Goal: Communication & Community: Participate in discussion

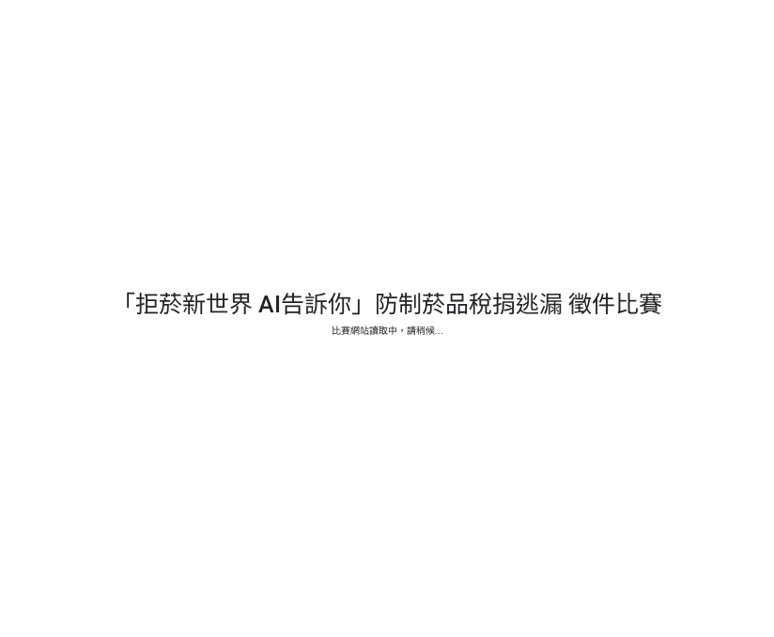
select select "vote"
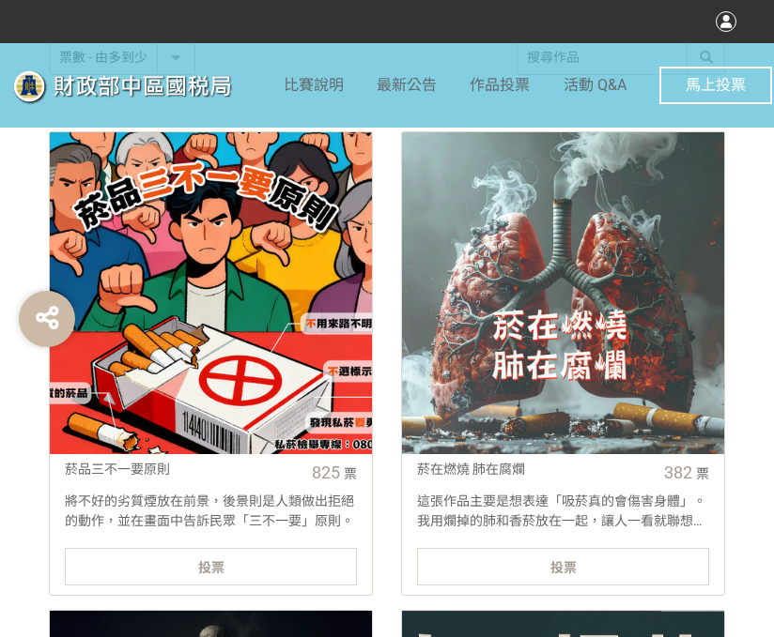
scroll to position [751, 0]
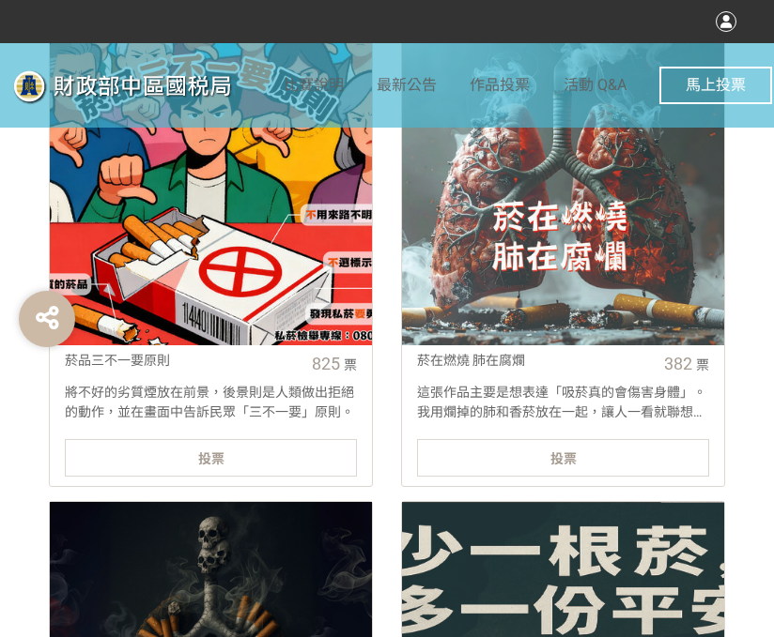
click at [152, 450] on div "投票" at bounding box center [211, 458] width 292 height 38
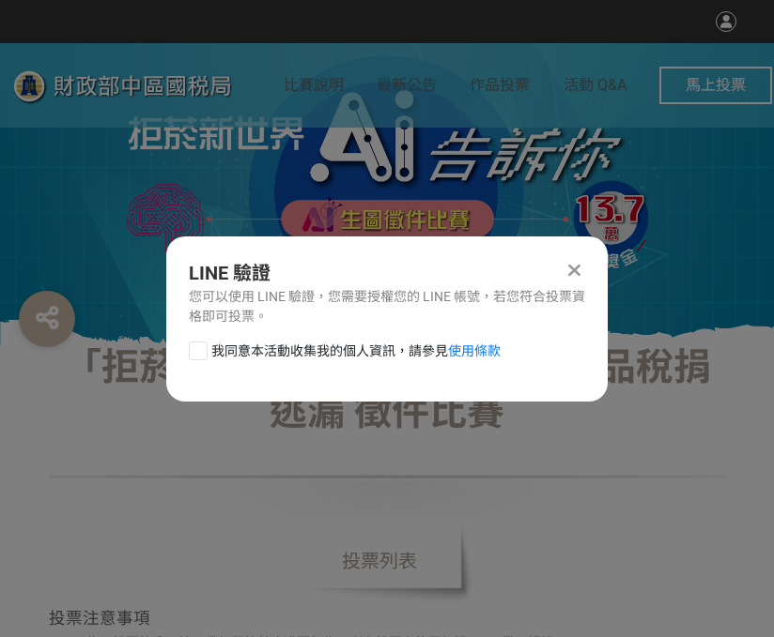
click at [191, 345] on div at bounding box center [198, 351] width 19 height 19
checkbox input "true"
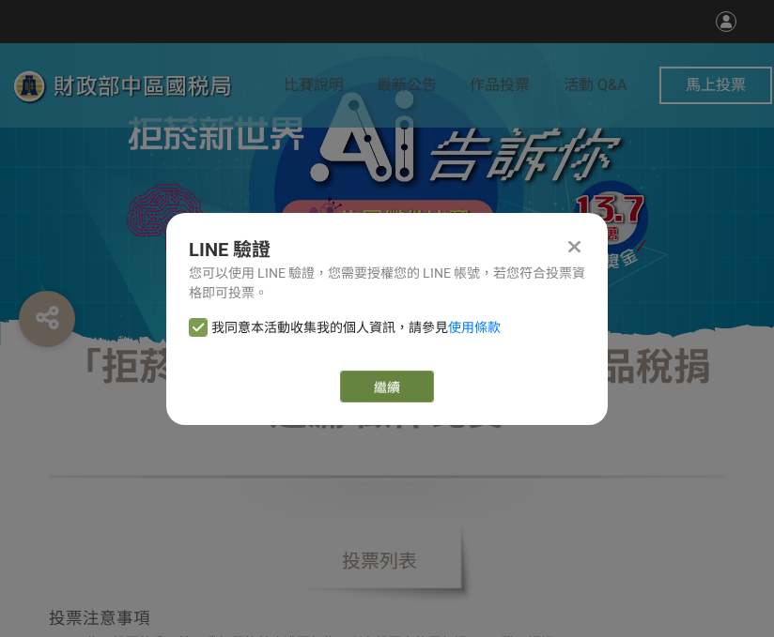
click at [370, 383] on link "繼續" at bounding box center [387, 387] width 94 height 32
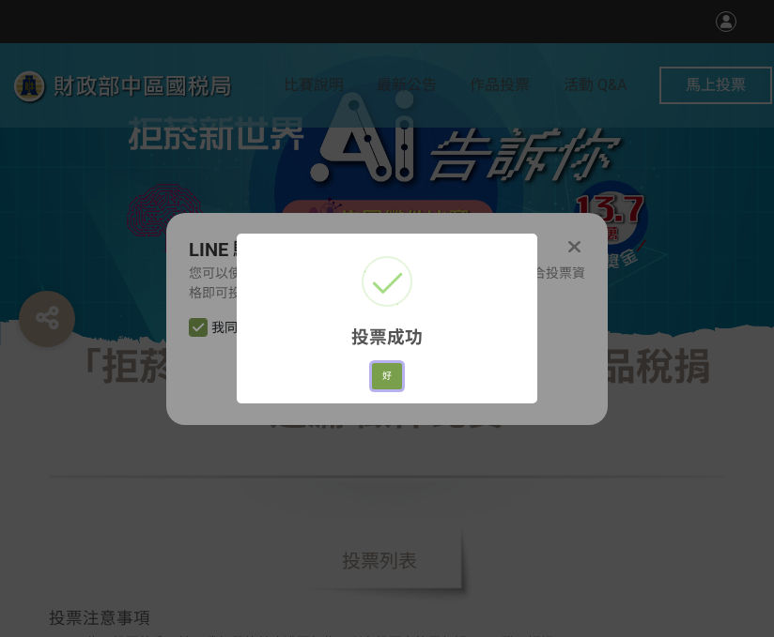
drag, startPoint x: 379, startPoint y: 369, endPoint x: 350, endPoint y: 354, distance: 32.7
click at [379, 369] on button "好" at bounding box center [387, 376] width 30 height 26
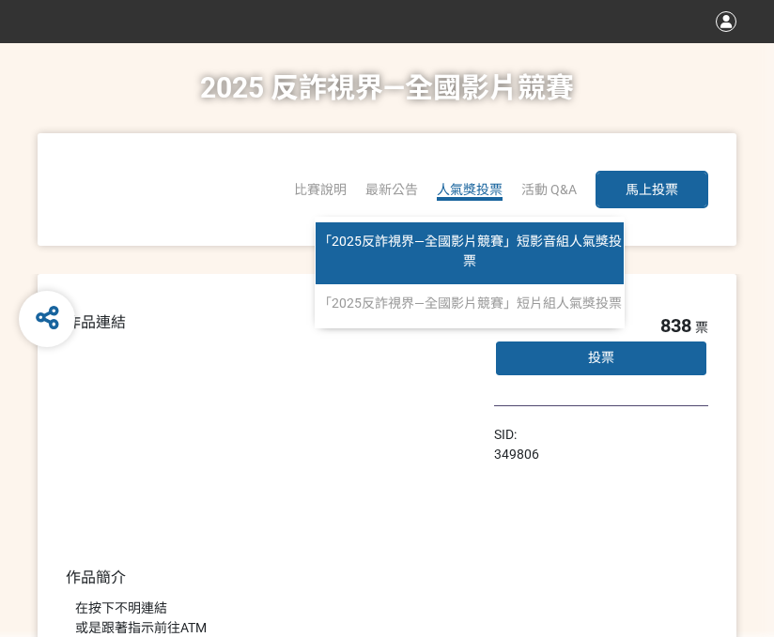
click at [454, 243] on span "「2025反詐視界—全國影片競賽」短影音組人氣獎投票" at bounding box center [469, 251] width 303 height 35
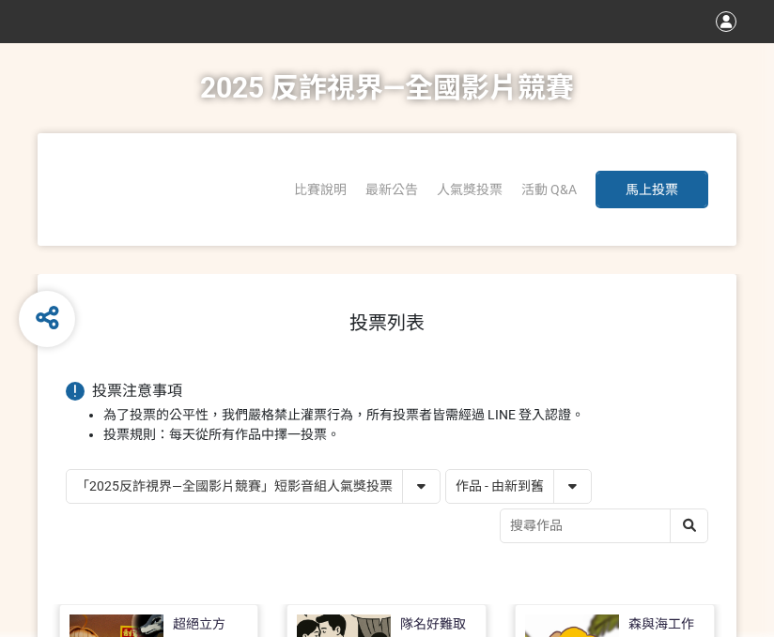
click at [513, 479] on select "作品 - 由新到舊 作品 - 由舊到新 票數 - 由多到少 票數 - 由少到多" at bounding box center [518, 486] width 145 height 33
select select "vote"
click at [446, 470] on select "作品 - 由新到舊 作品 - 由舊到新 票數 - 由多到少 票數 - 由少到多" at bounding box center [518, 486] width 145 height 33
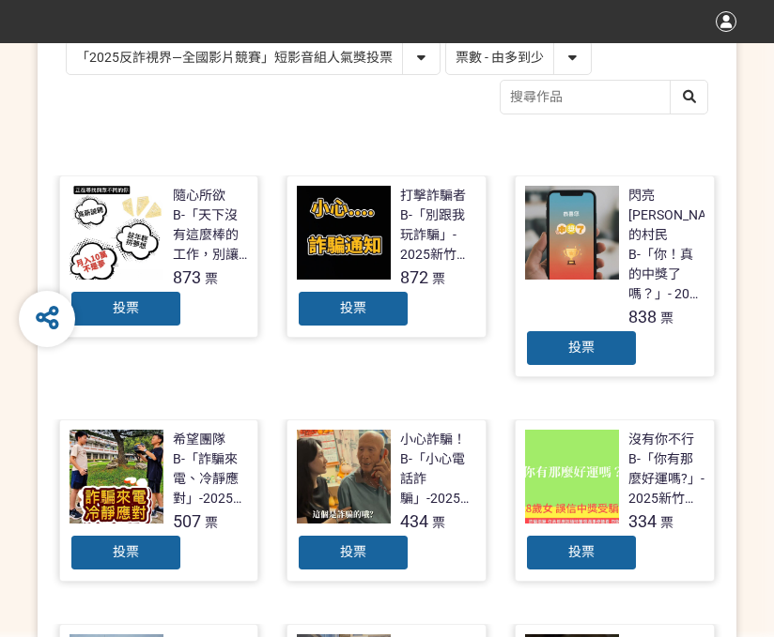
scroll to position [469, 0]
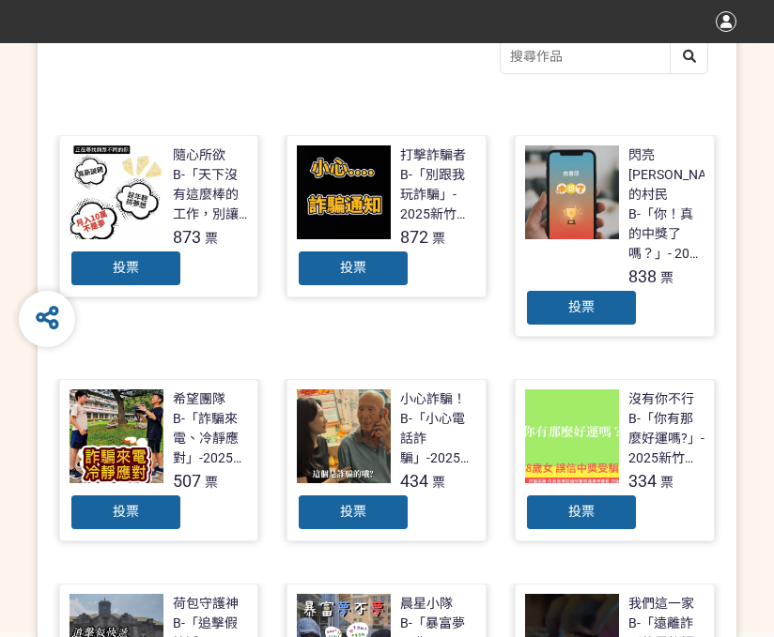
click at [602, 292] on div "投票" at bounding box center [581, 308] width 113 height 38
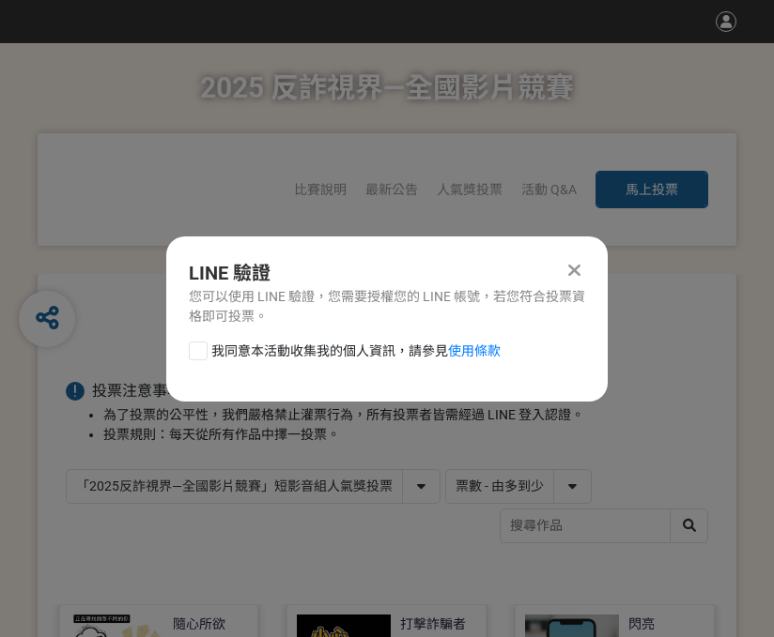
scroll to position [0, 0]
click at [193, 349] on div at bounding box center [198, 351] width 19 height 19
checkbox input "true"
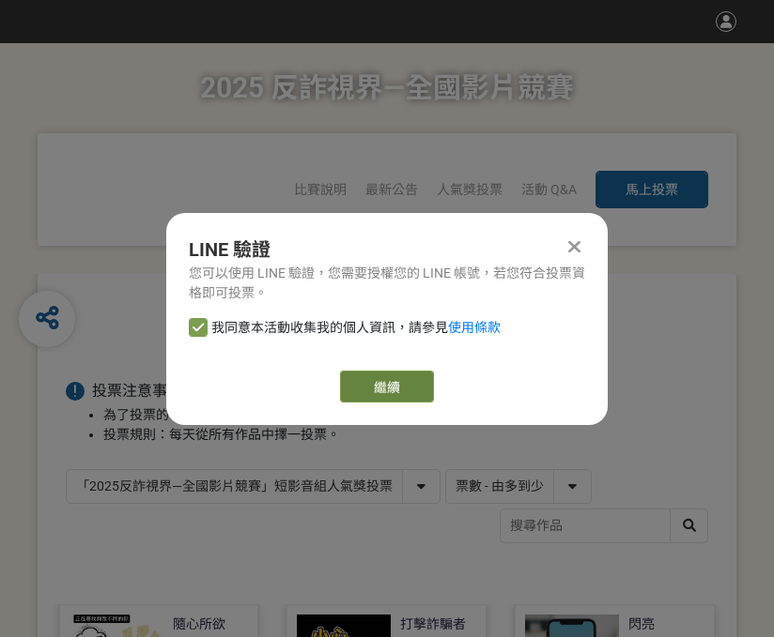
click at [432, 384] on link "繼續" at bounding box center [387, 387] width 94 height 32
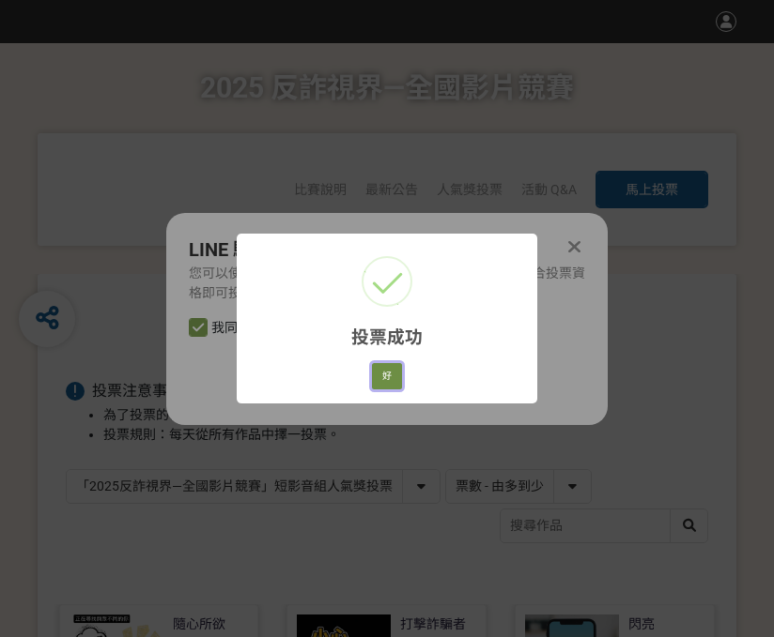
click at [383, 371] on button "好" at bounding box center [387, 376] width 30 height 26
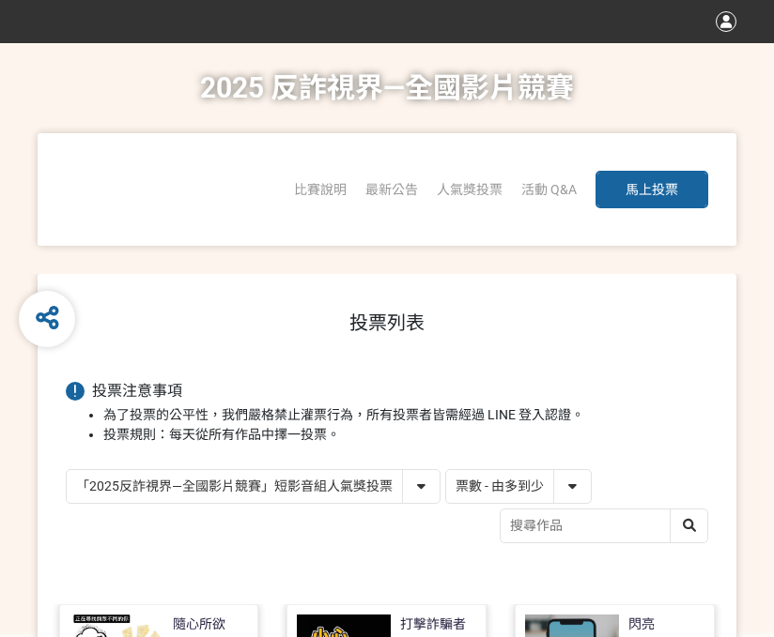
scroll to position [333, 0]
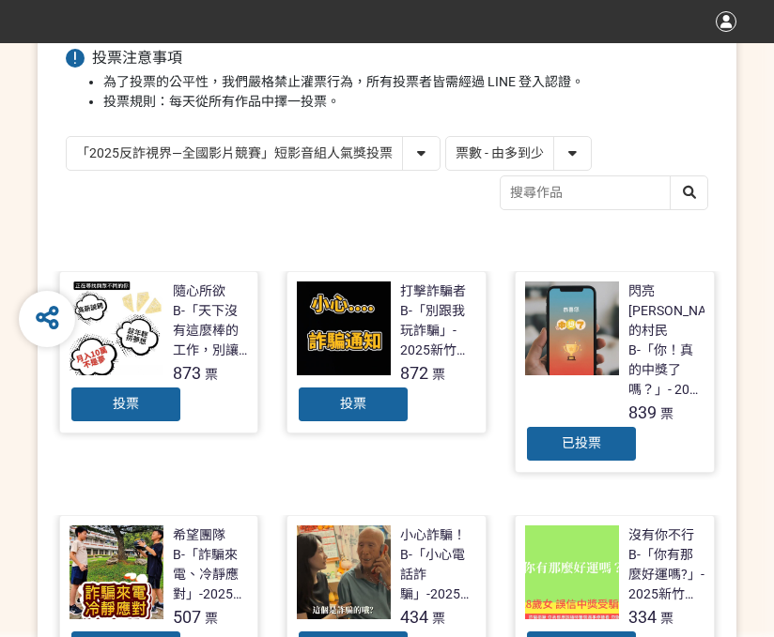
click at [268, 146] on select "「2025反詐視界—全國影片競賽」短影音組人氣獎投票 「2025反詐視界—全國影片競賽」短片組人氣獎投票" at bounding box center [253, 153] width 373 height 33
select select "13146"
click at [67, 137] on select "「2025反詐視界—全國影片競賽」短影音組人氣獎投票 「2025反詐視界—全國影片競賽」短片組人氣獎投票" at bounding box center [253, 153] width 373 height 33
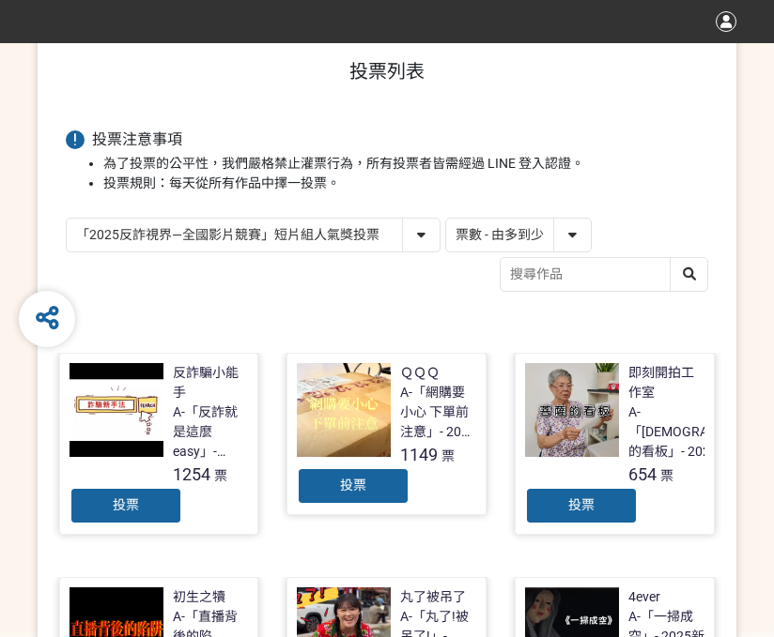
scroll to position [282, 0]
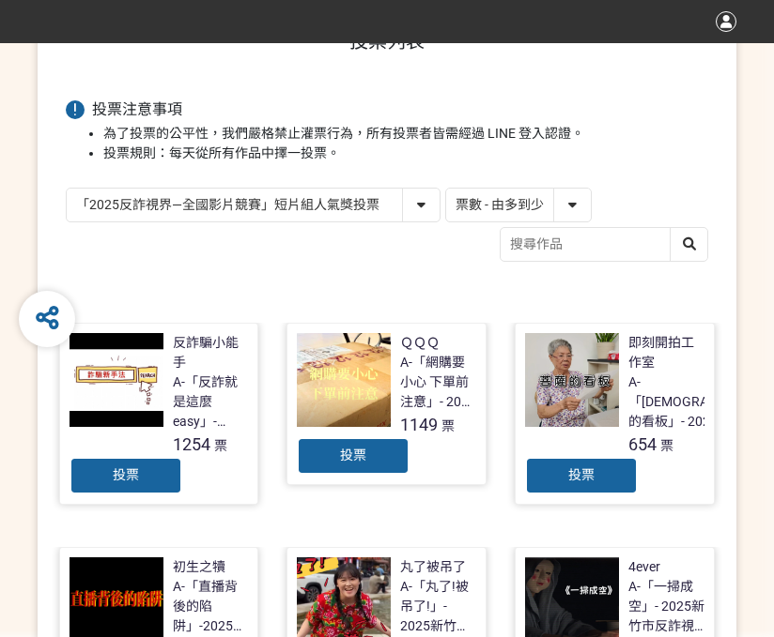
click at [355, 449] on span "投票" at bounding box center [353, 455] width 26 height 15
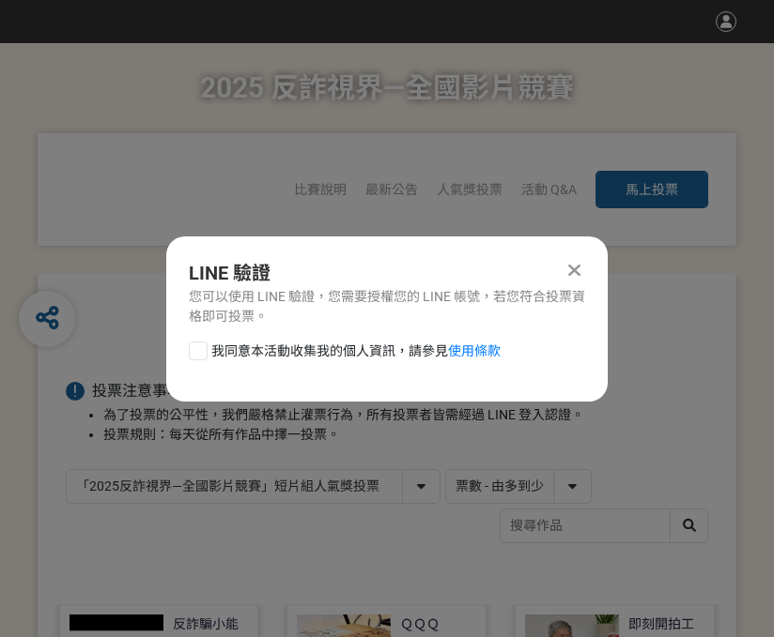
scroll to position [0, 0]
click at [200, 346] on div at bounding box center [198, 351] width 19 height 19
checkbox input "true"
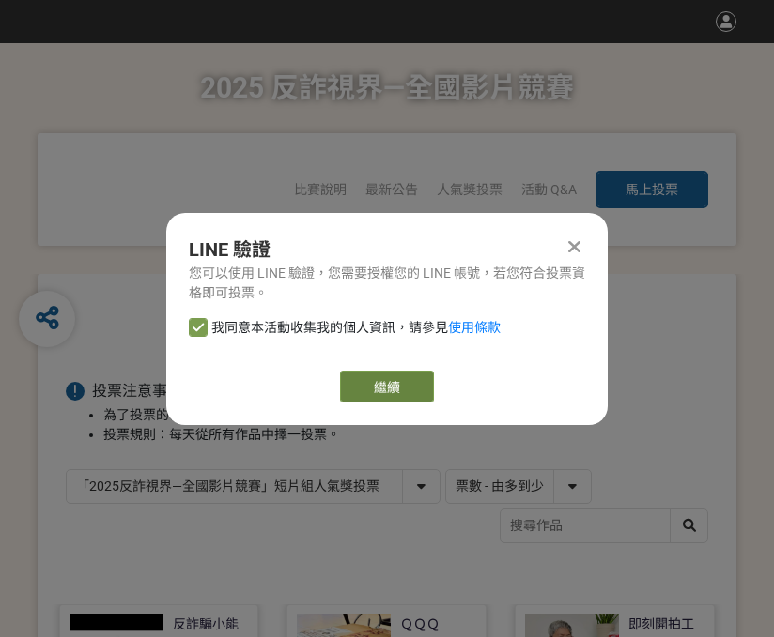
click at [364, 386] on link "繼續" at bounding box center [387, 387] width 94 height 32
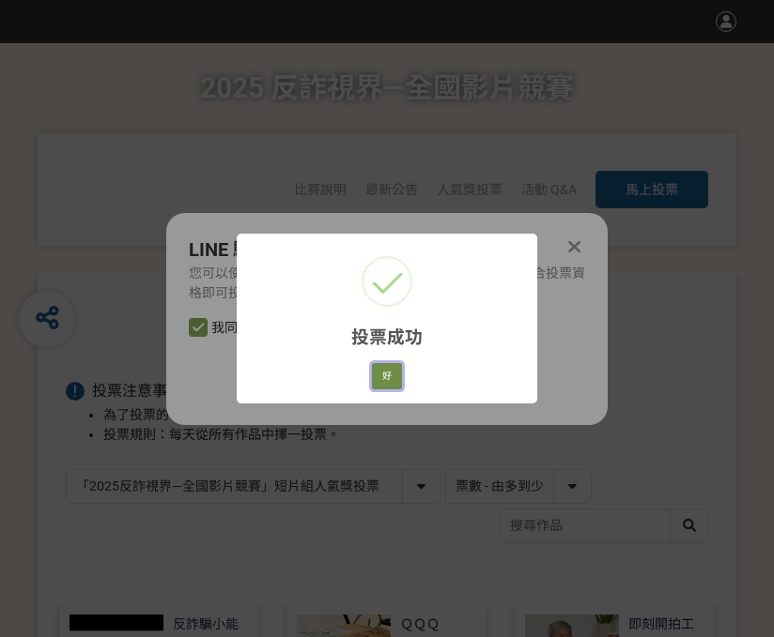
click at [379, 388] on button "好" at bounding box center [387, 376] width 30 height 26
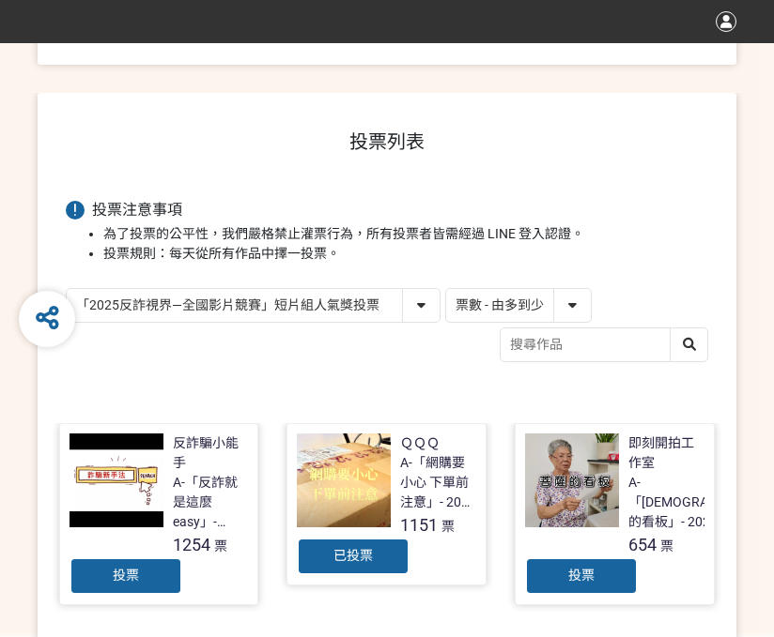
scroll to position [222, 0]
